Goal: Navigation & Orientation: Go to known website

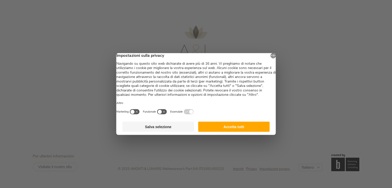
click at [233, 132] on button "Accetta tutti" at bounding box center [234, 127] width 72 height 10
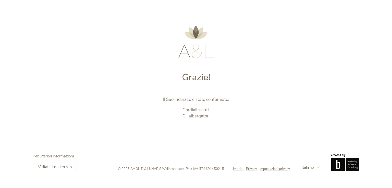
click at [199, 43] on img at bounding box center [196, 41] width 36 height 33
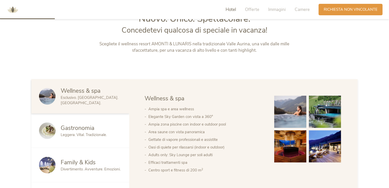
scroll to position [224, 0]
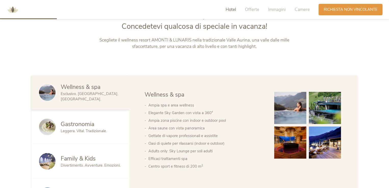
click at [295, 147] on img at bounding box center [290, 143] width 32 height 32
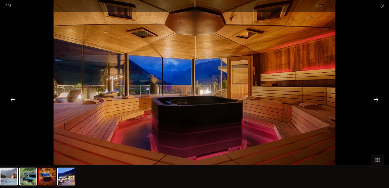
click at [10, 104] on div at bounding box center [13, 100] width 16 height 16
